Goal: Check status: Check status

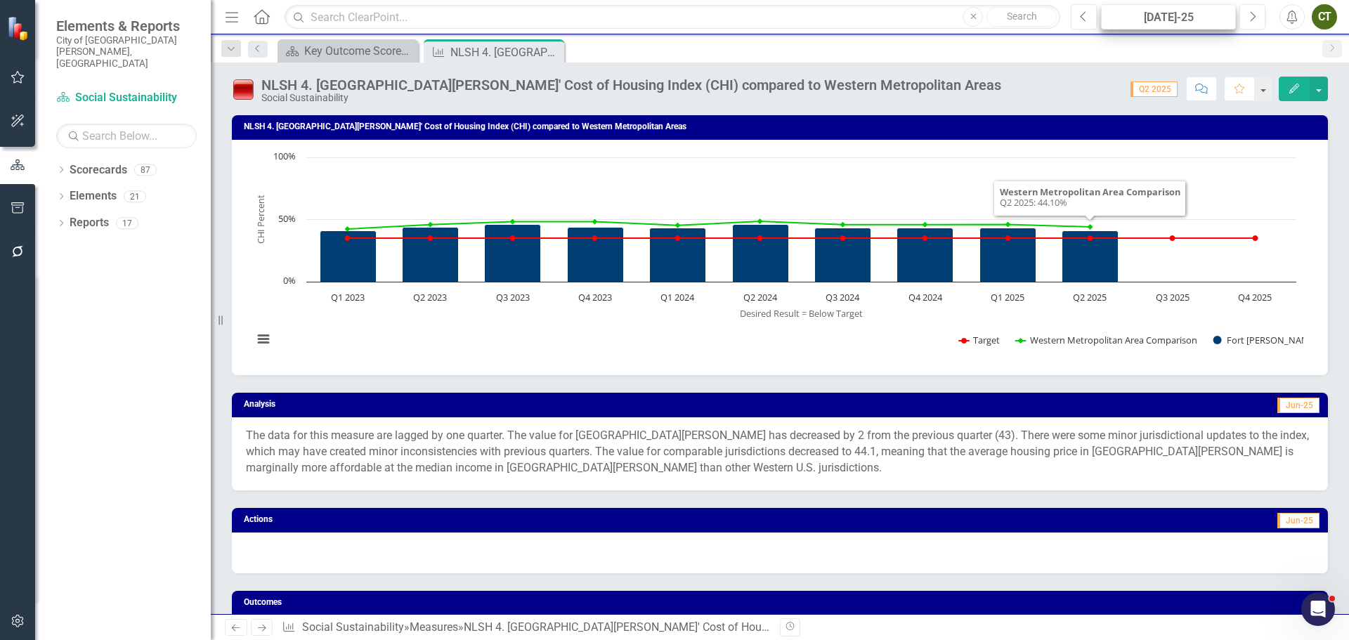
click at [1164, 16] on div "[DATE]-25" at bounding box center [1168, 17] width 125 height 17
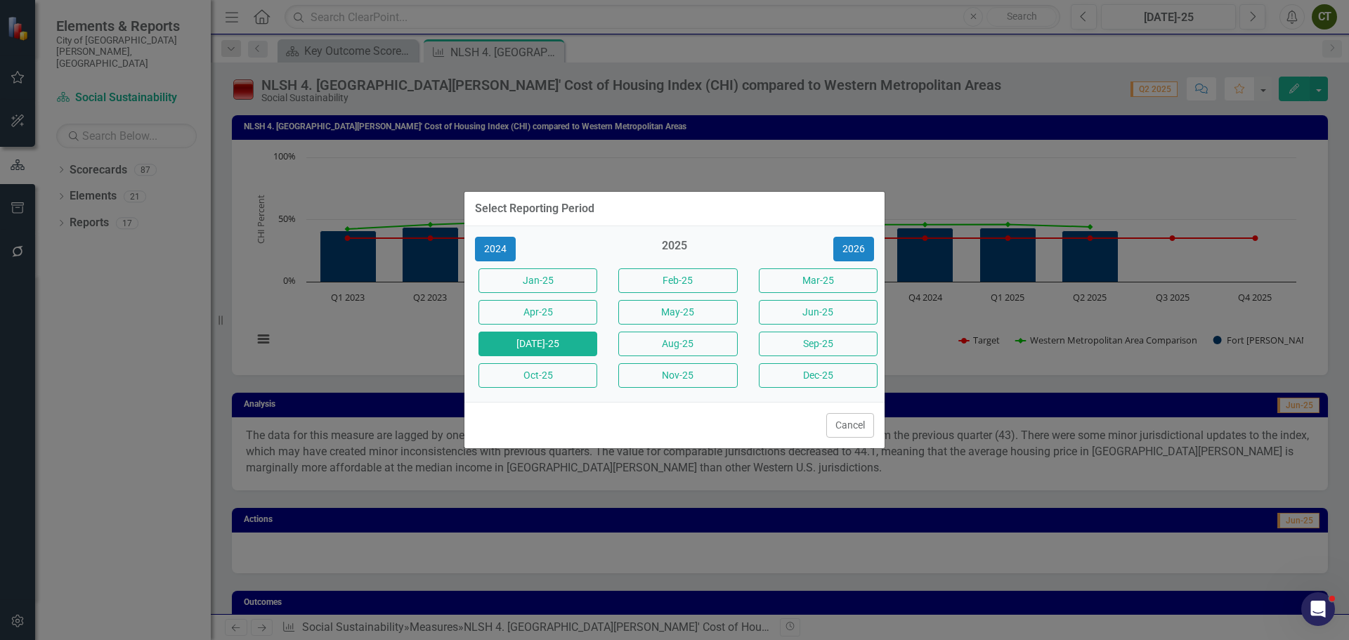
click at [801, 345] on button "Sep-25" at bounding box center [818, 344] width 119 height 25
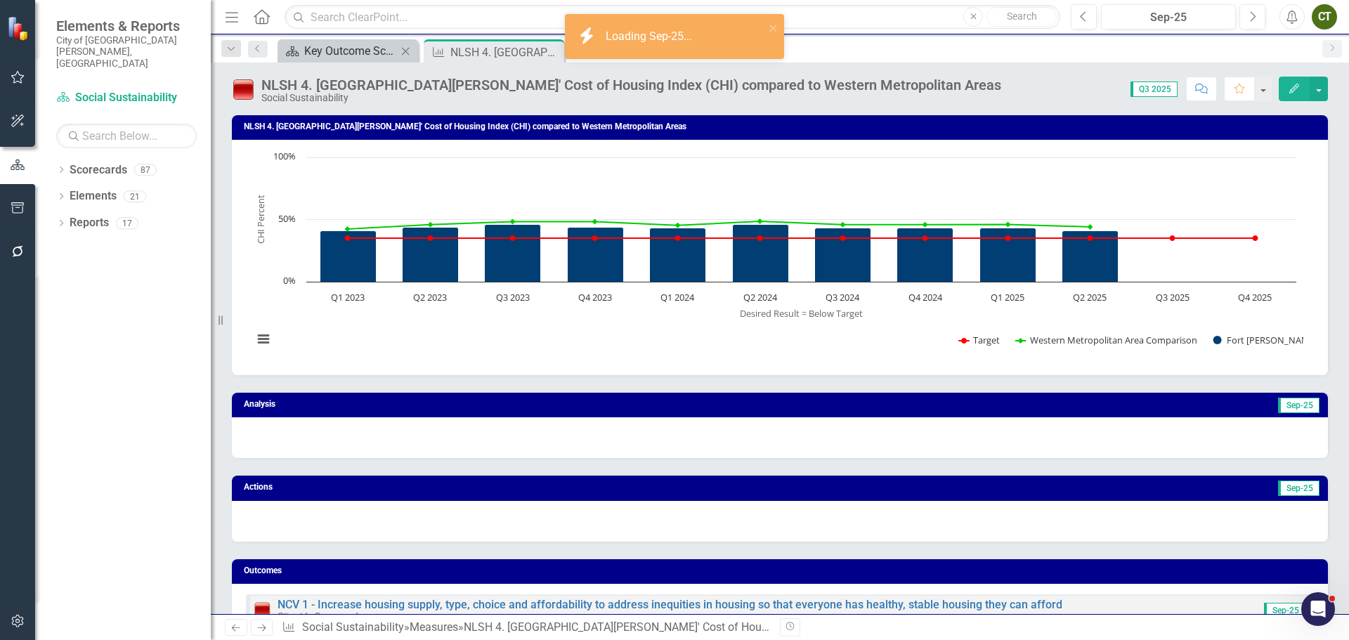
click at [365, 47] on div "Key Outcome Scorecard" at bounding box center [350, 51] width 93 height 18
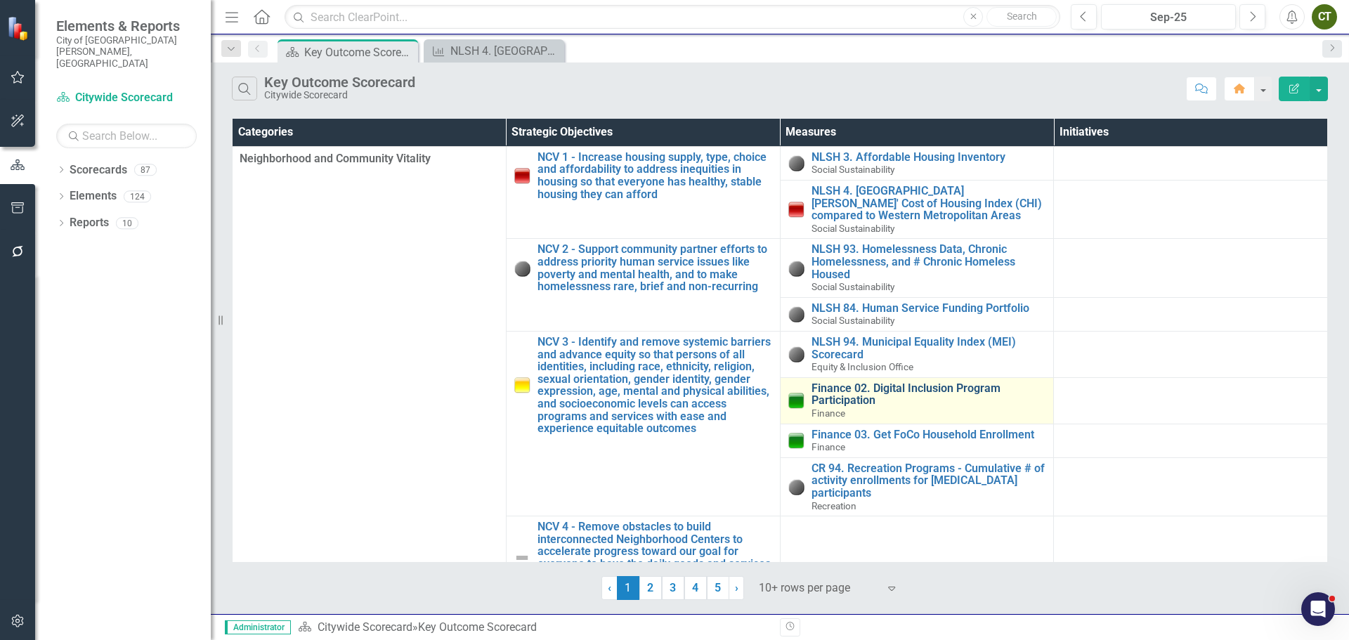
click at [874, 387] on link "Finance 02. Digital Inclusion Program Participation" at bounding box center [928, 394] width 235 height 25
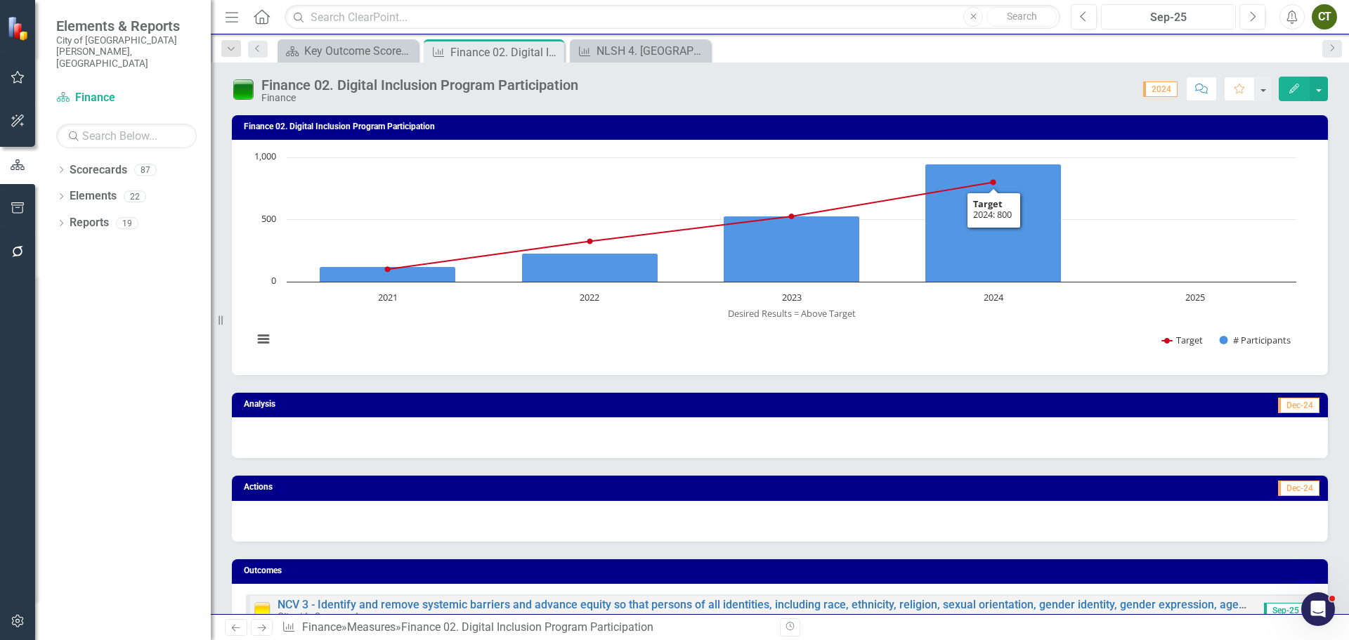
click at [1162, 13] on div "Sep-25" at bounding box center [1168, 17] width 125 height 17
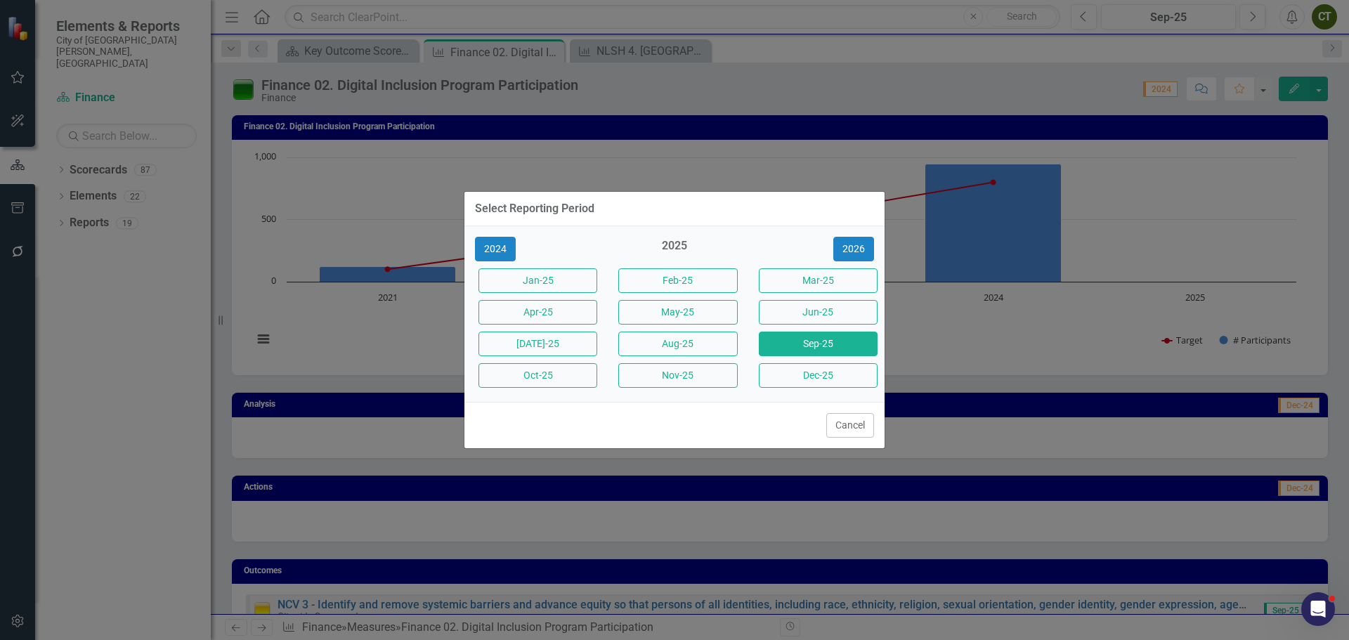
click at [546, 346] on button "[DATE]-25" at bounding box center [537, 344] width 119 height 25
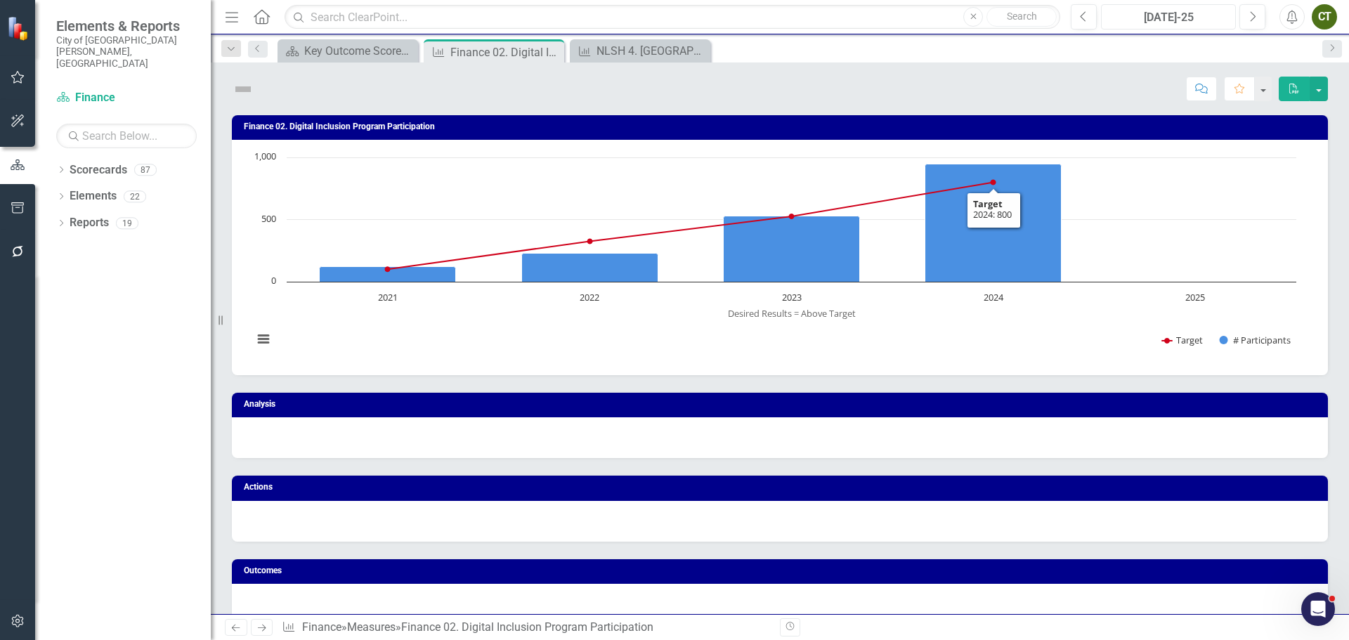
click at [1156, 15] on div "[DATE]-25" at bounding box center [1168, 17] width 125 height 17
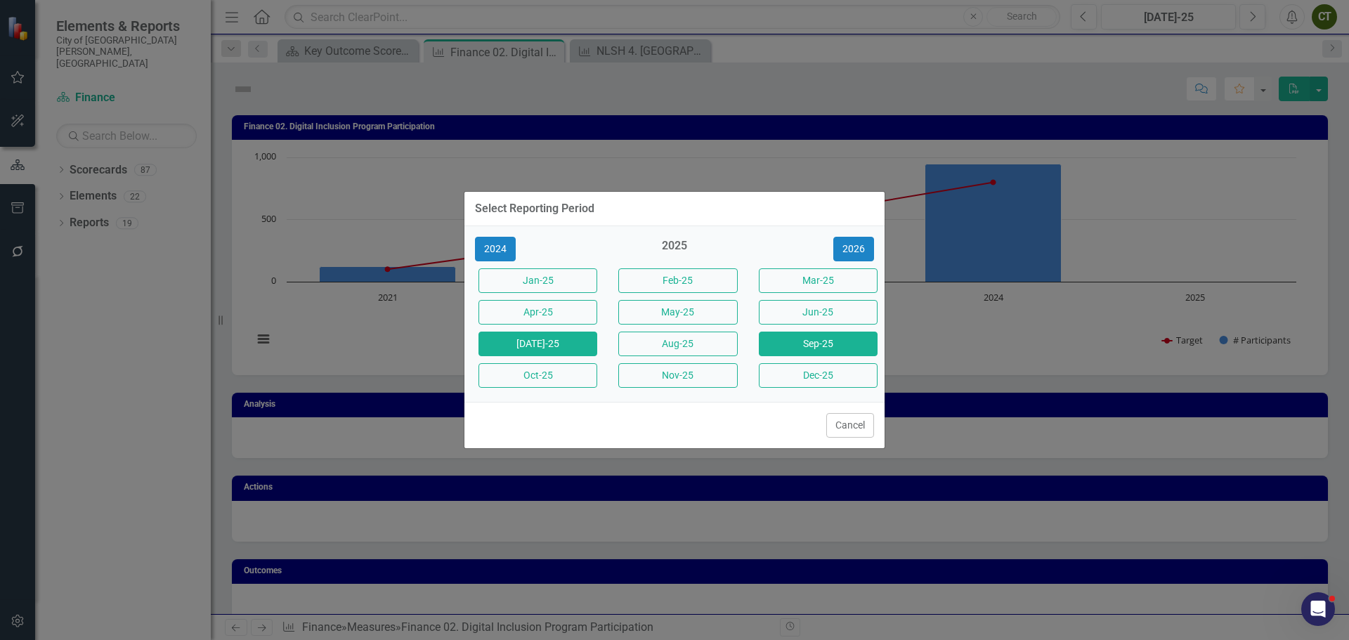
click at [808, 347] on button "Sep-25" at bounding box center [818, 344] width 119 height 25
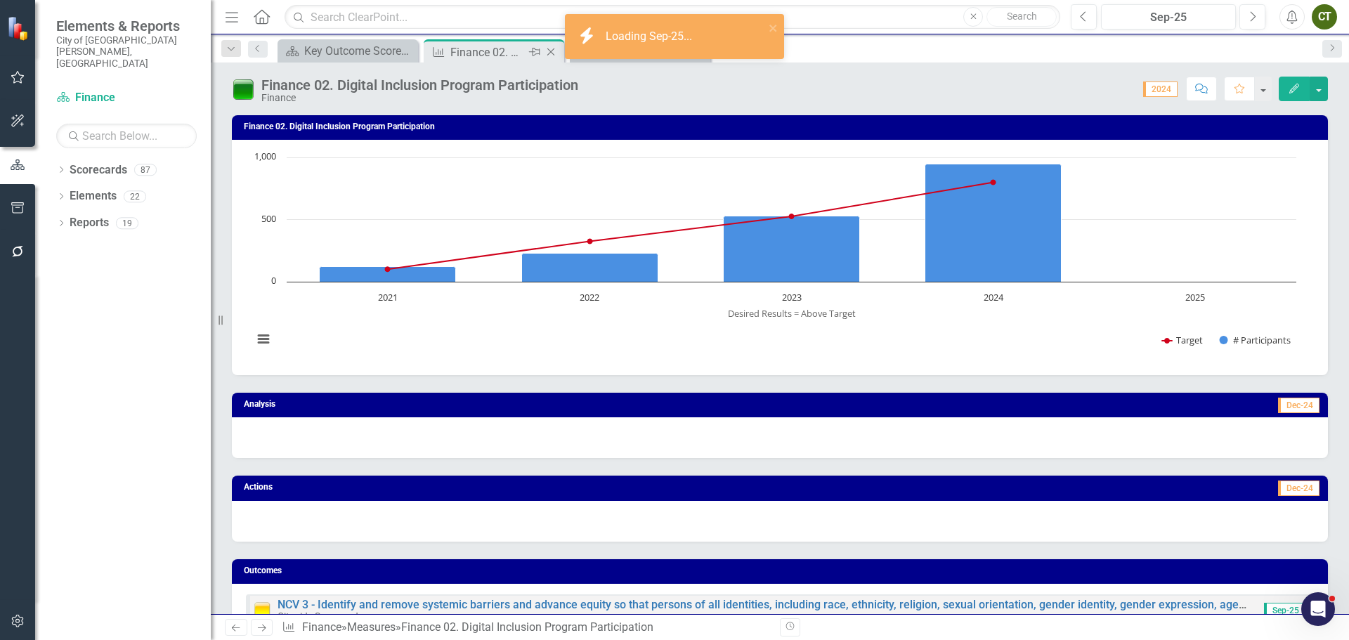
click at [549, 52] on icon "Close" at bounding box center [551, 51] width 14 height 11
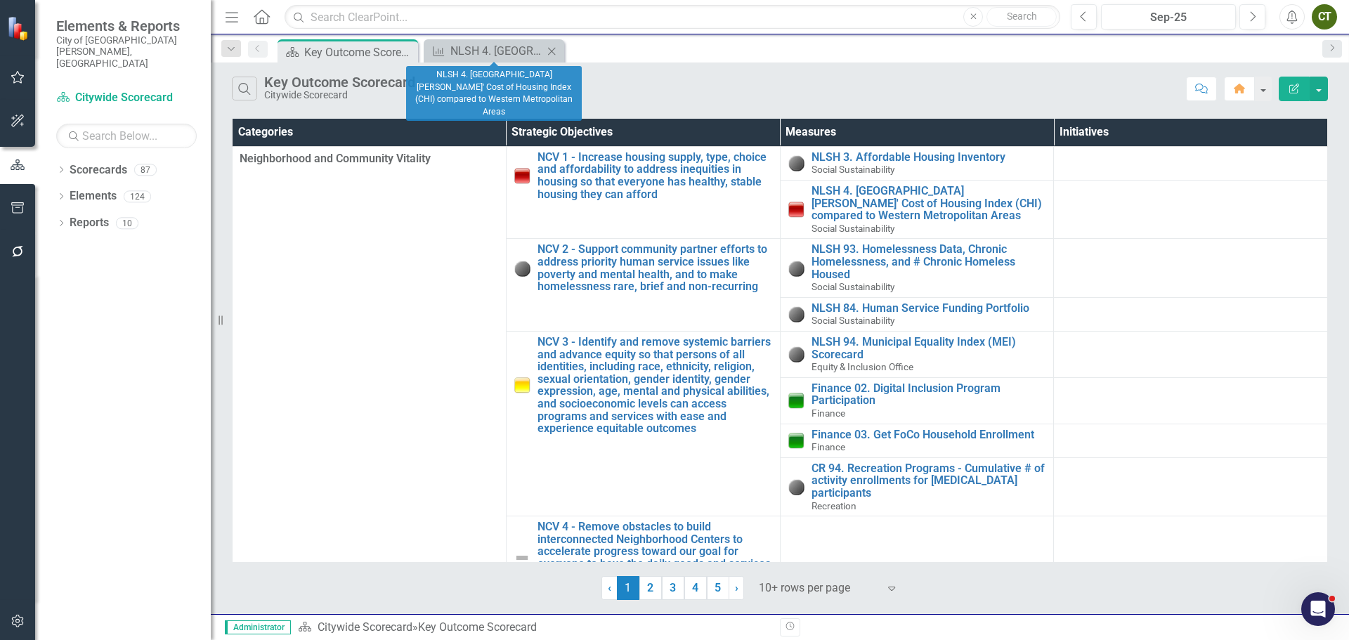
click at [551, 52] on icon at bounding box center [552, 51] width 8 height 8
